Goal: Navigation & Orientation: Find specific page/section

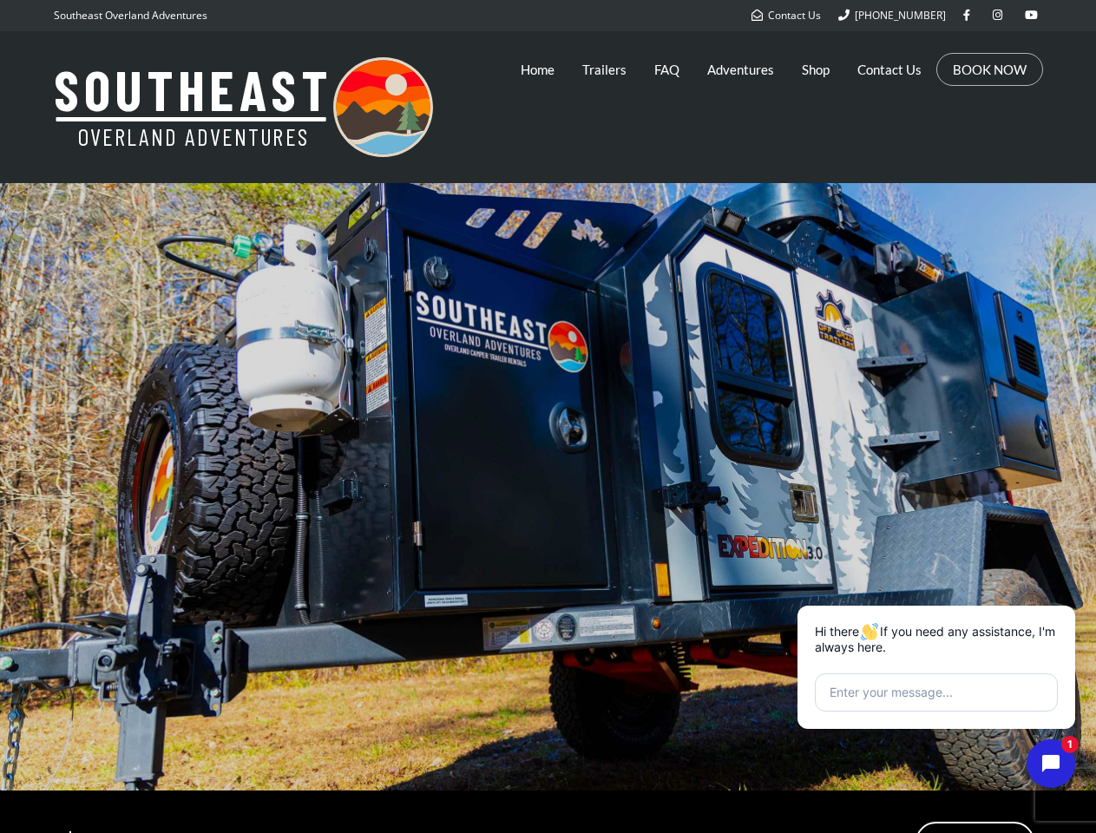
click at [548, 417] on div at bounding box center [548, 487] width 1096 height 608
click at [549, 107] on nav "Home Trailers FAQ Adventures Shop Contact Us BOOK NOW" at bounding box center [549, 107] width 990 height 152
